Goal: Information Seeking & Learning: Find specific fact

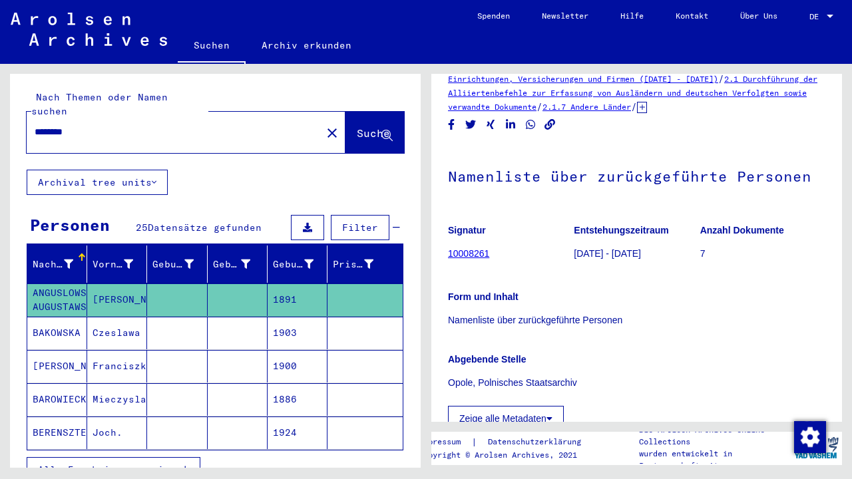
scroll to position [55, 0]
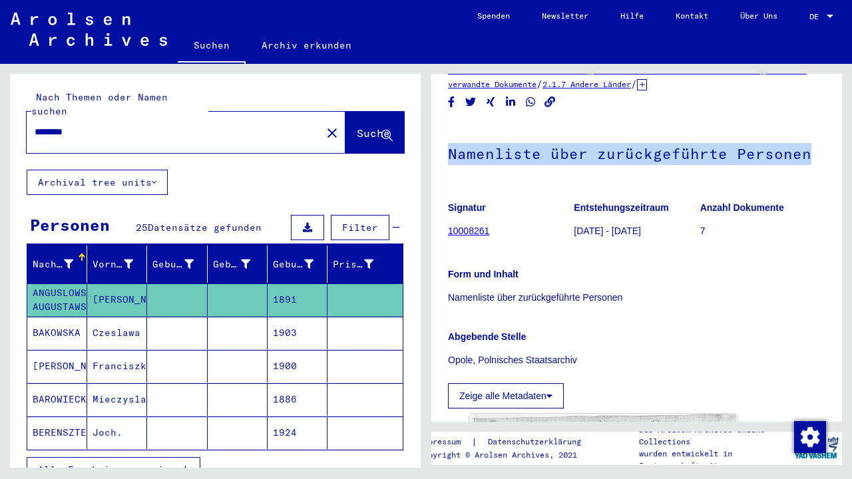
drag, startPoint x: 805, startPoint y: 154, endPoint x: 452, endPoint y: 157, distance: 352.9
click at [452, 157] on h1 "Namenliste über zurückgeführte Personen" at bounding box center [637, 152] width 378 height 59
copy h1 "Namenliste über zurückgeführte Personen"
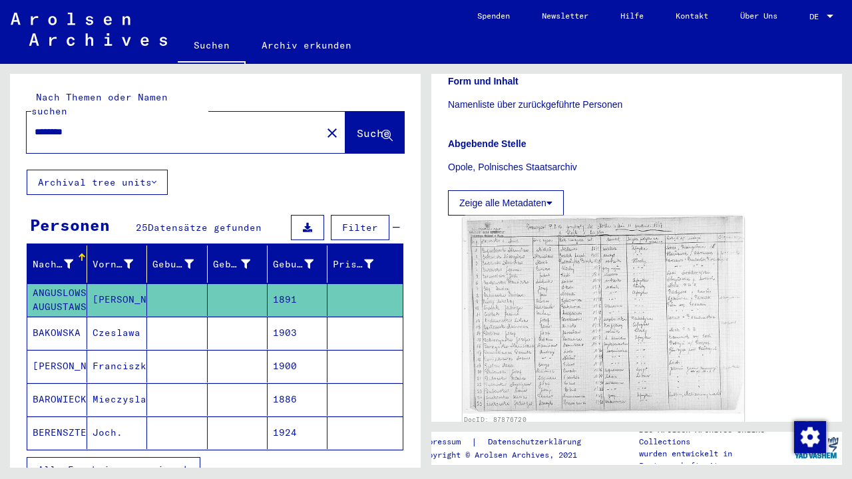
scroll to position [250, 0]
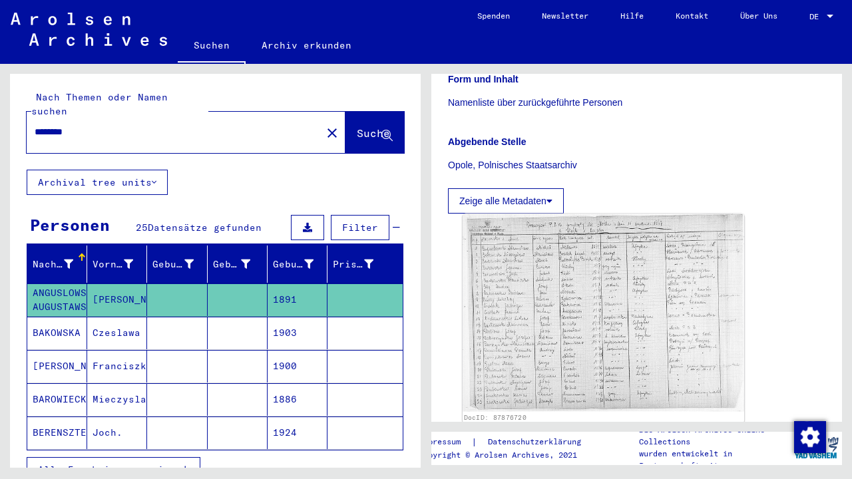
click at [689, 306] on img at bounding box center [604, 313] width 282 height 198
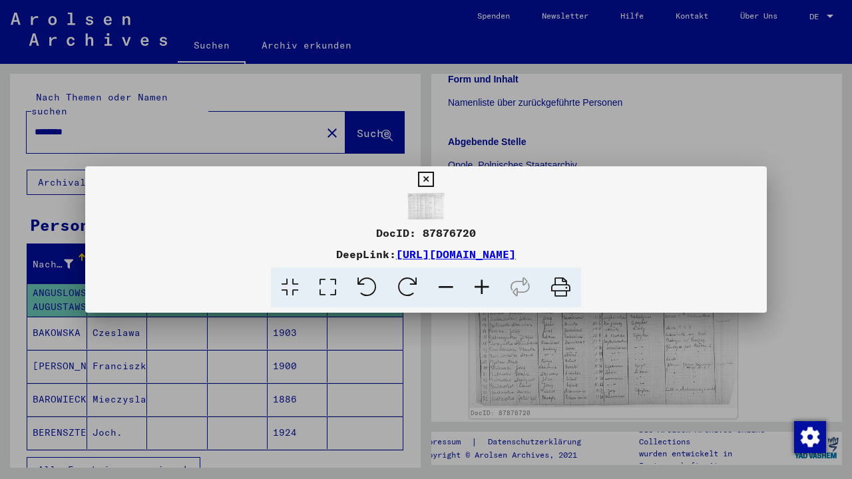
click at [437, 212] on img at bounding box center [426, 206] width 682 height 27
click at [433, 179] on icon at bounding box center [425, 180] width 15 height 16
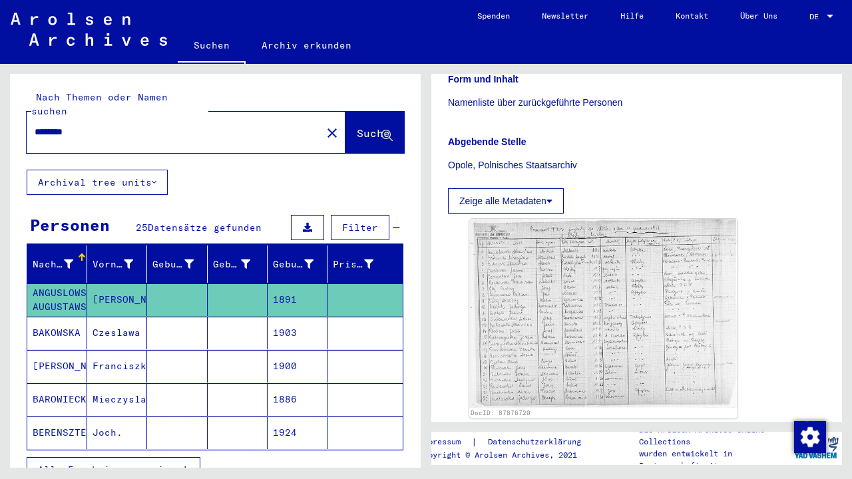
click at [137, 258] on div "Vorname" at bounding box center [115, 265] width 44 height 14
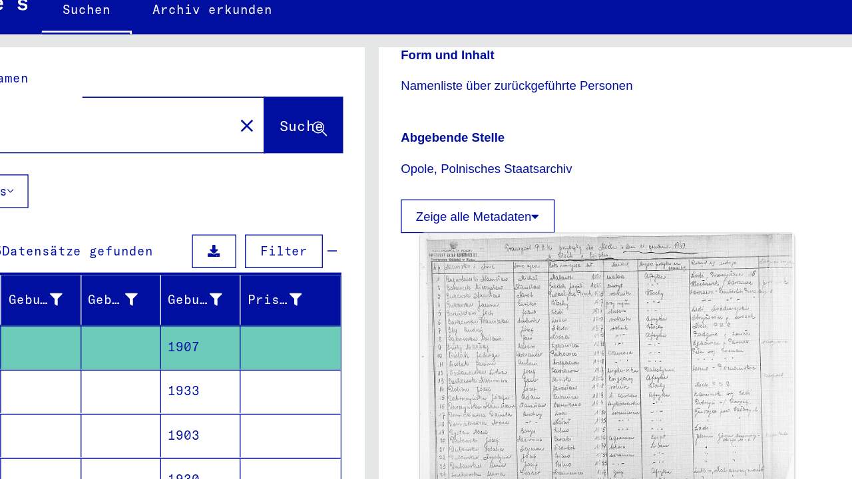
click at [463, 219] on img at bounding box center [604, 313] width 282 height 198
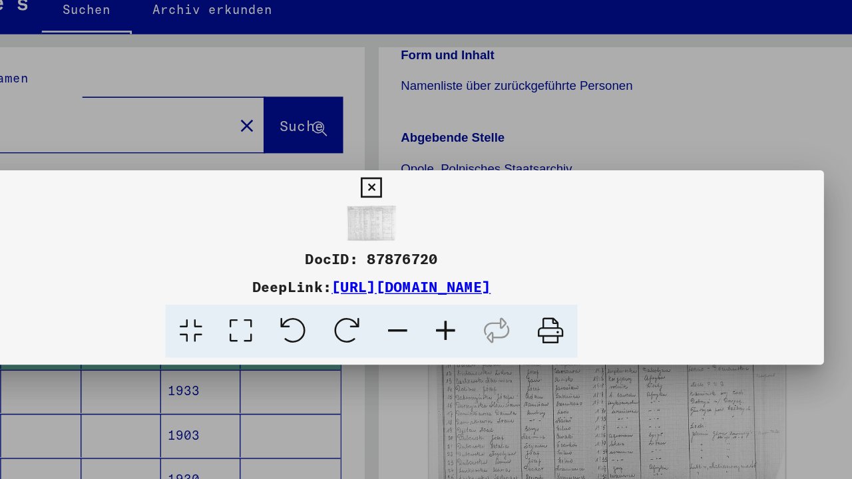
click at [274, 193] on img at bounding box center [426, 206] width 682 height 27
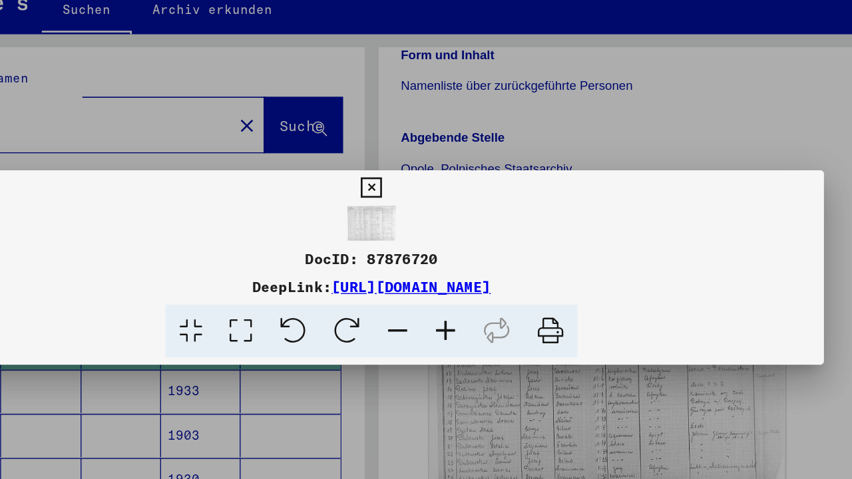
click at [309, 268] on icon at bounding box center [328, 288] width 38 height 41
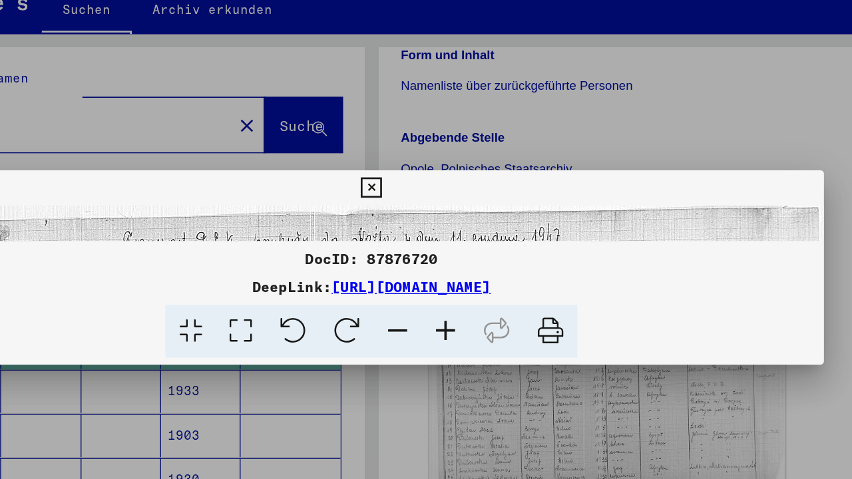
click at [309, 268] on icon at bounding box center [328, 288] width 38 height 41
click at [433, 172] on icon at bounding box center [425, 180] width 15 height 16
